Goal: Obtain resource: Obtain resource

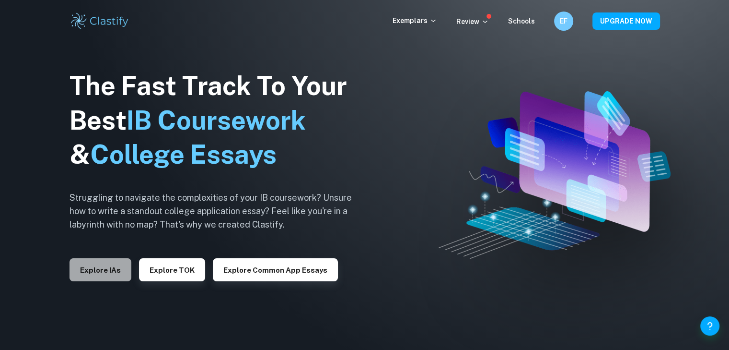
click at [84, 262] on button "Explore IAs" at bounding box center [101, 269] width 62 height 23
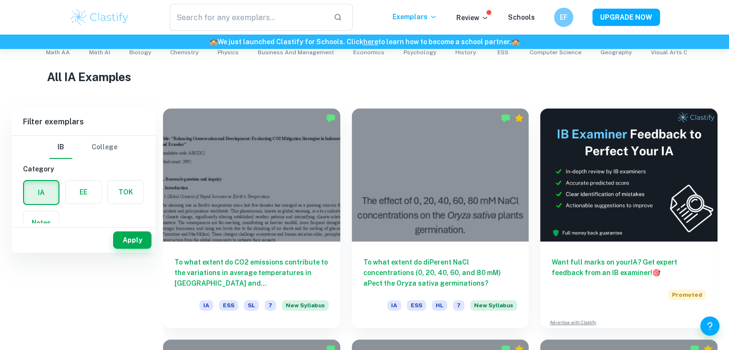
scroll to position [99, 0]
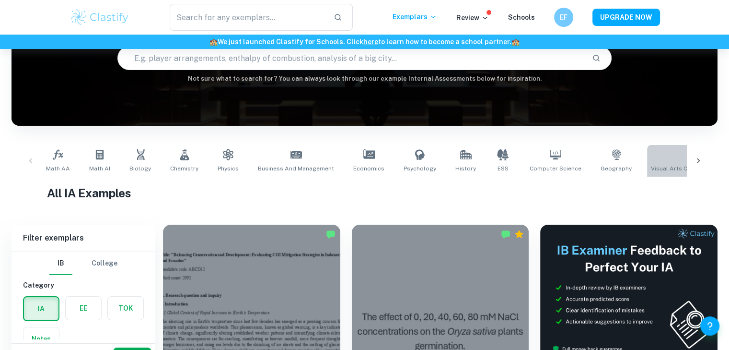
click at [669, 161] on link "Visual Arts Comparative Study" at bounding box center [694, 161] width 94 height 32
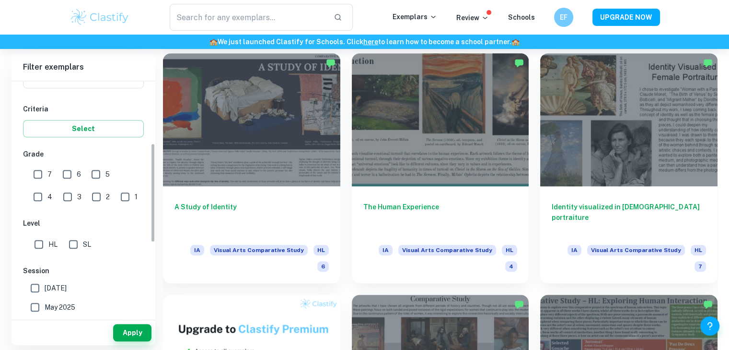
scroll to position [147, 0]
click at [61, 171] on input "6" at bounding box center [67, 173] width 19 height 19
checkbox input "true"
click at [72, 240] on input "SL" at bounding box center [73, 243] width 19 height 19
checkbox input "true"
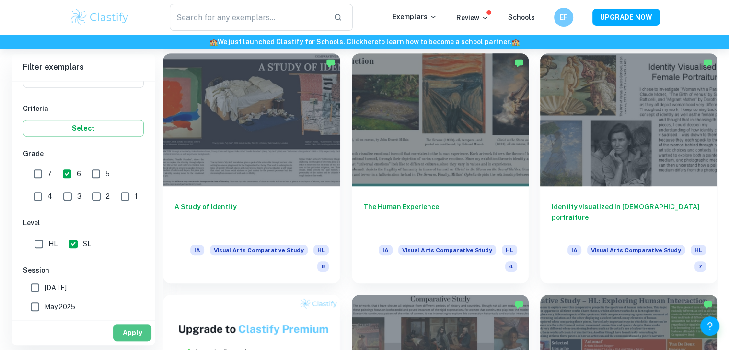
click at [139, 329] on button "Apply" at bounding box center [132, 332] width 38 height 17
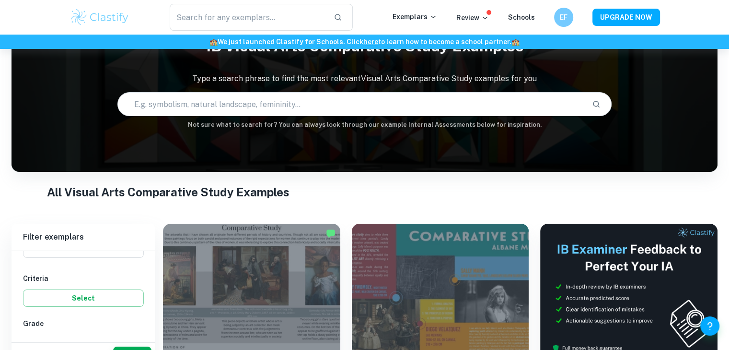
scroll to position [146, 0]
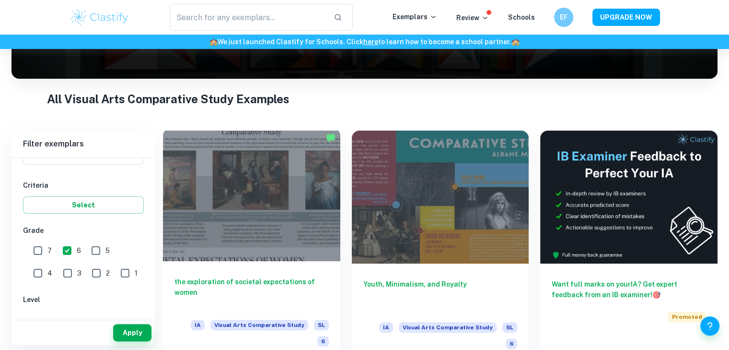
click at [296, 251] on div at bounding box center [251, 194] width 177 height 133
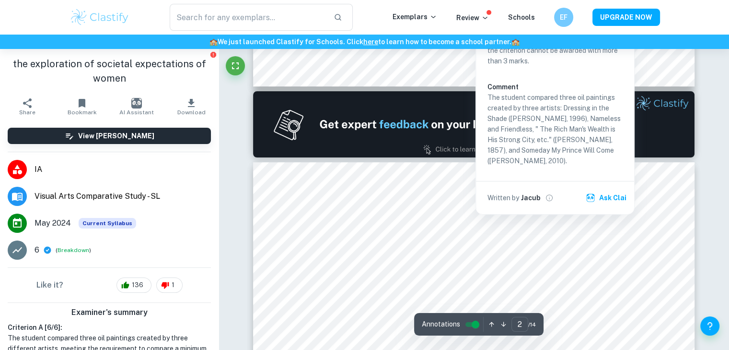
scroll to position [268, 0]
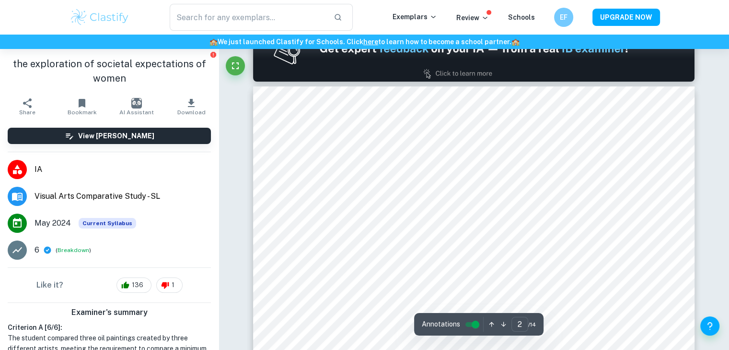
scroll to position [343, 0]
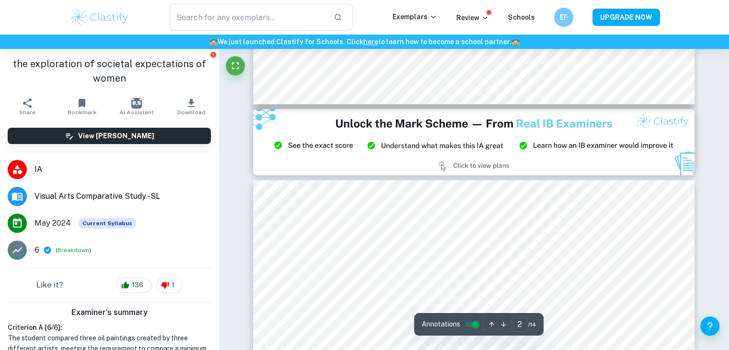
type input "3"
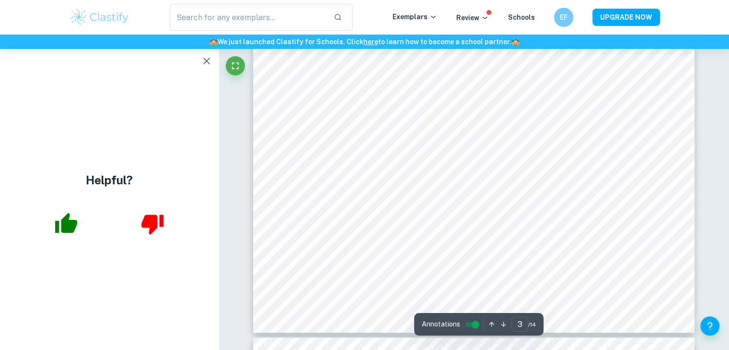
scroll to position [762, 0]
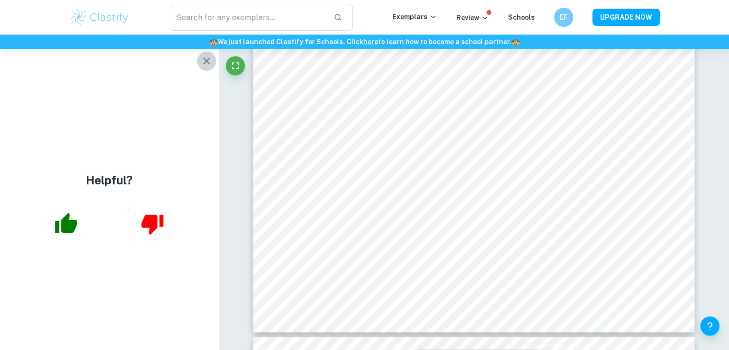
click at [208, 60] on icon "button" at bounding box center [207, 61] width 12 height 12
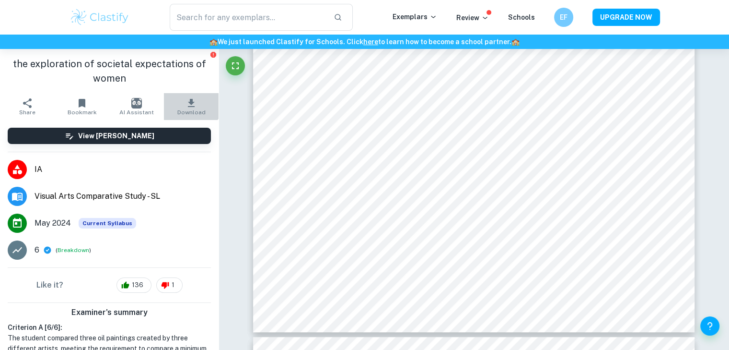
click at [185, 96] on button "Download" at bounding box center [191, 106] width 55 height 27
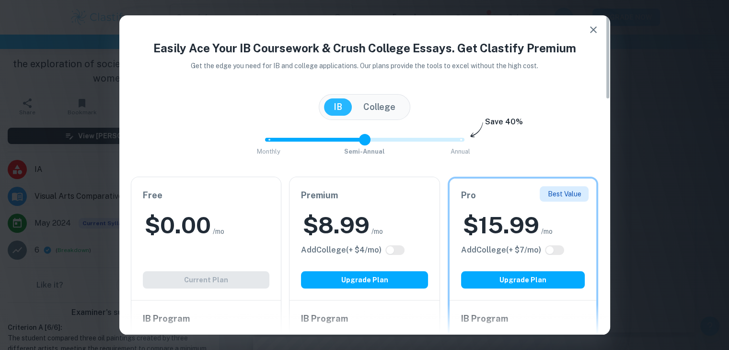
drag, startPoint x: 465, startPoint y: 146, endPoint x: 334, endPoint y: 149, distance: 131.0
click at [334, 149] on div "Monthly Semi-Annual Annual Save 40%" at bounding box center [365, 144] width 468 height 26
click at [262, 207] on div "Free $ 0.00 /mo Add College (+ $ 2 /mo) Current Plan" at bounding box center [206, 238] width 150 height 123
drag, startPoint x: 365, startPoint y: 137, endPoint x: 403, endPoint y: 157, distance: 42.5
click at [403, 157] on div "Easily Ace Your IB Coursework & Crush College Essays. Get Clastify Premium Get …" at bounding box center [364, 350] width 491 height 622
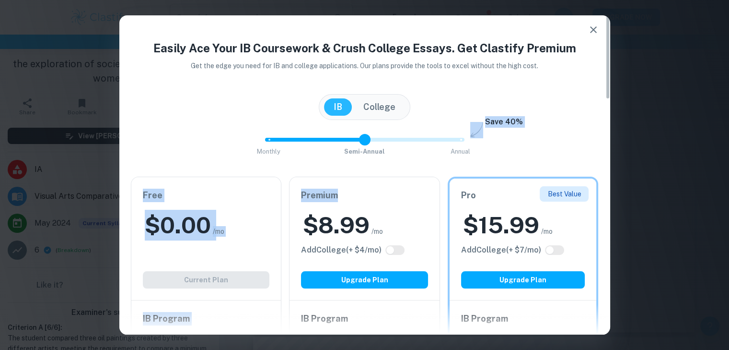
drag, startPoint x: 403, startPoint y: 157, endPoint x: 479, endPoint y: 138, distance: 78.7
click at [479, 138] on div "Easily Ace Your IB Coursework & Crush College Essays. Get Clastify Premium Get …" at bounding box center [364, 350] width 491 height 622
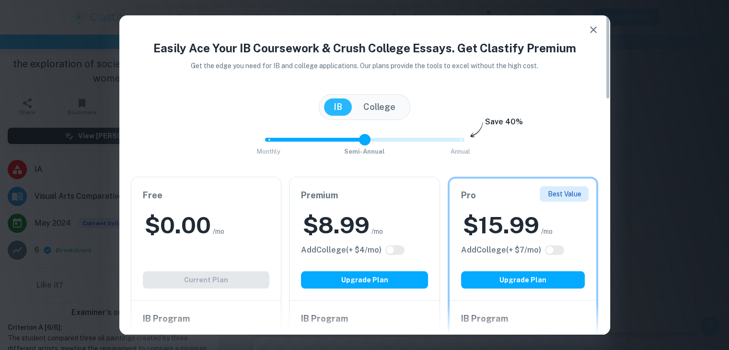
click at [479, 138] on div "Monthly Semi-Annual Annual Save 40%" at bounding box center [365, 144] width 468 height 26
drag, startPoint x: 363, startPoint y: 129, endPoint x: 472, endPoint y: 130, distance: 109.3
click at [472, 131] on div "Monthly Semi-Annual Annual Save 40%" at bounding box center [365, 144] width 468 height 26
type input "2"
click at [593, 30] on icon "button" at bounding box center [593, 29] width 7 height 7
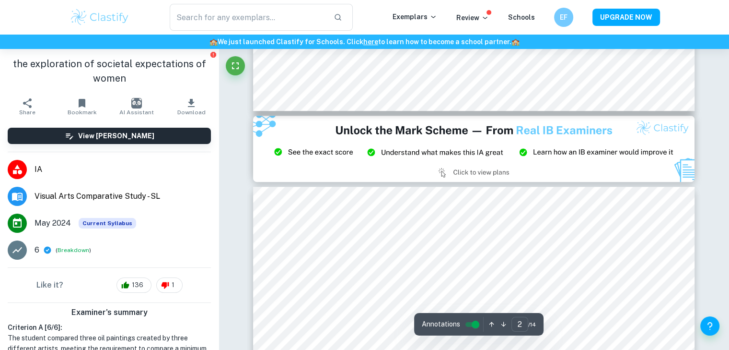
scroll to position [612, 0]
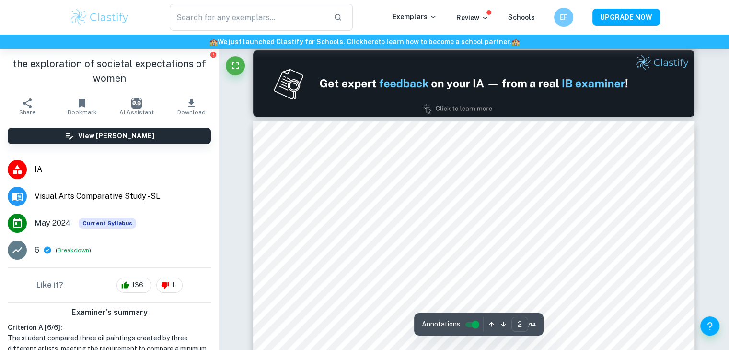
type input "1"
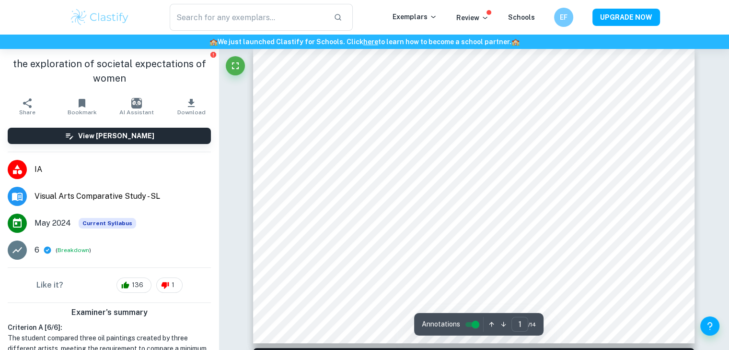
scroll to position [10, 0]
